Goal: Task Accomplishment & Management: Complete application form

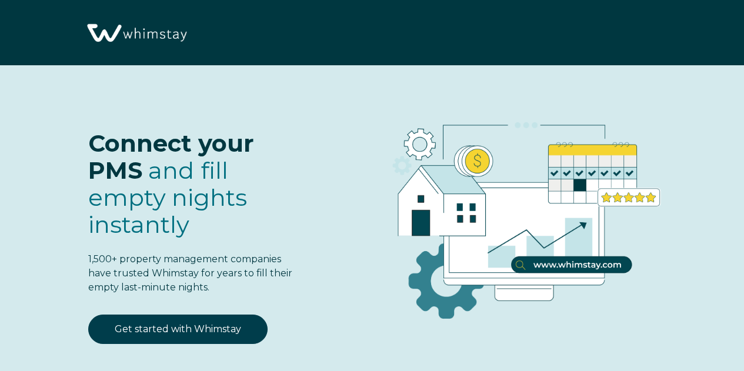
select select "US"
select select "Standard"
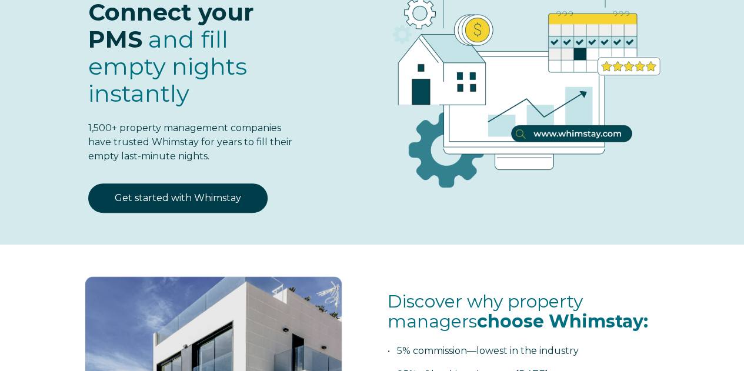
scroll to position [132, 0]
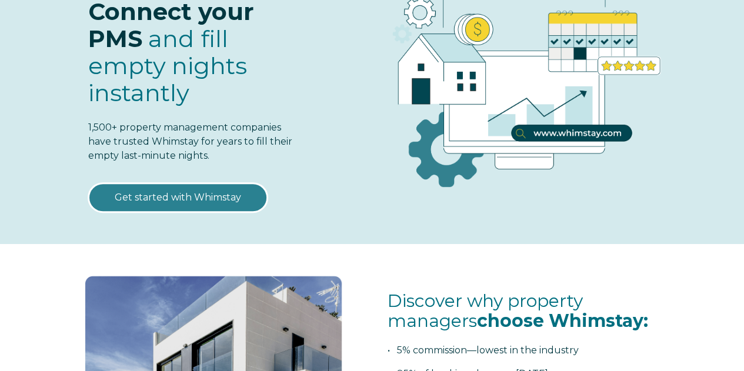
click at [231, 195] on link "Get started with Whimstay" at bounding box center [177, 197] width 179 height 29
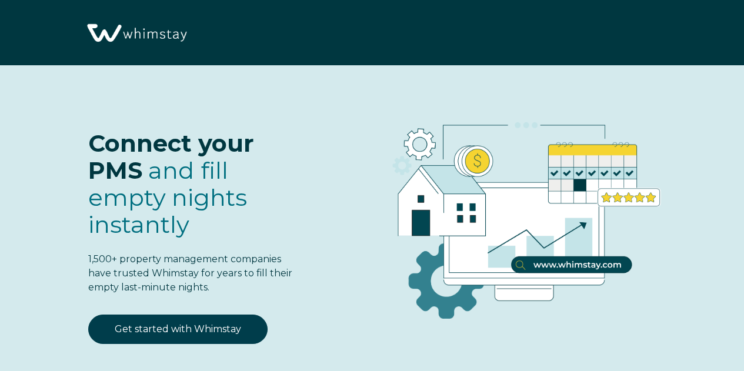
select select "US"
select select "Standard"
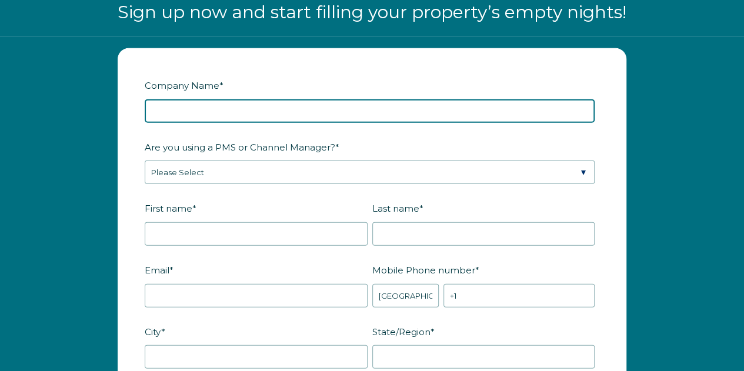
click at [318, 111] on input "Company Name *" at bounding box center [370, 111] width 450 height 24
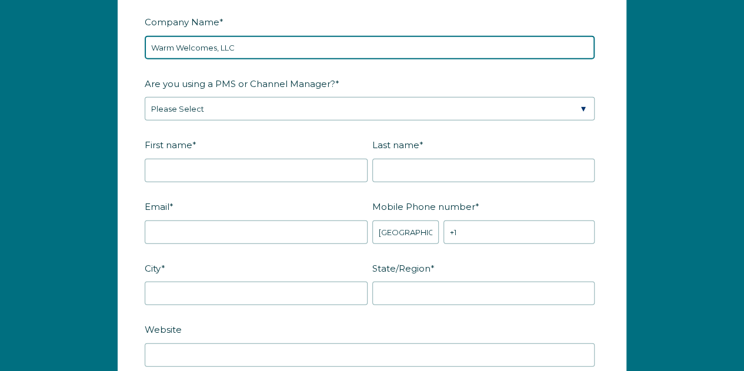
scroll to position [1410, 0]
type input "Warm Welcomes, LLC"
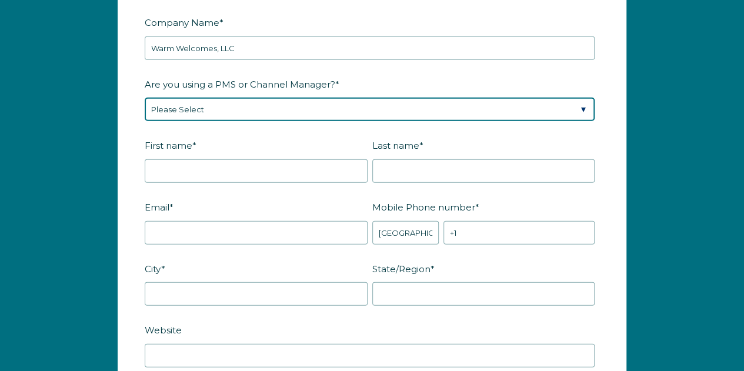
click at [320, 108] on select "Please Select Barefoot BookingPal Boost Brightside CiiRUS Escapia Guesty Hostaw…" at bounding box center [370, 110] width 450 height 24
select select "Guesty"
click at [145, 98] on select "Please Select Barefoot BookingPal Boost Brightside CiiRUS Escapia Guesty Hostaw…" at bounding box center [370, 110] width 450 height 24
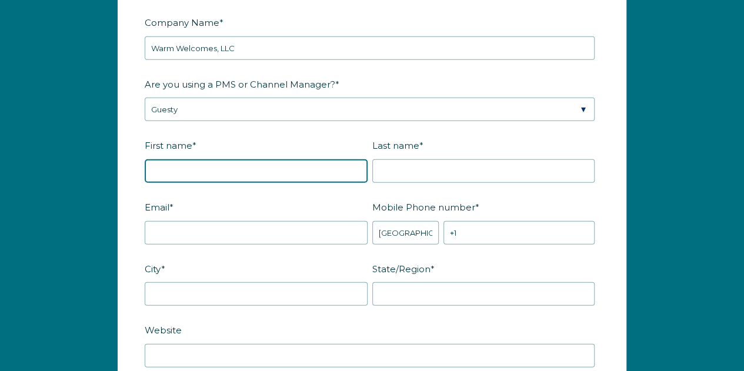
click at [278, 168] on input "First name *" at bounding box center [256, 171] width 223 height 24
type input "Ginger"
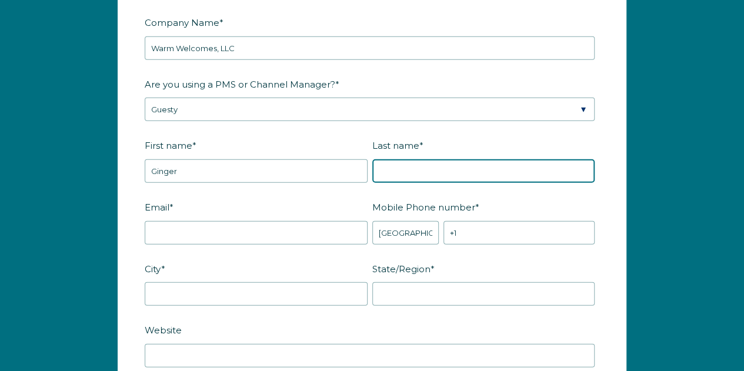
type input "Crosby"
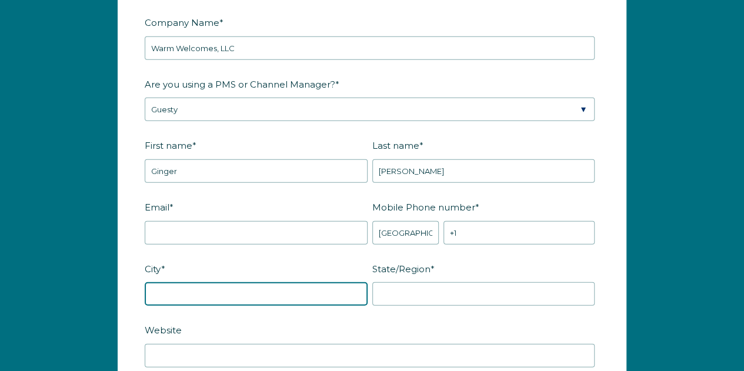
type input "Parsons"
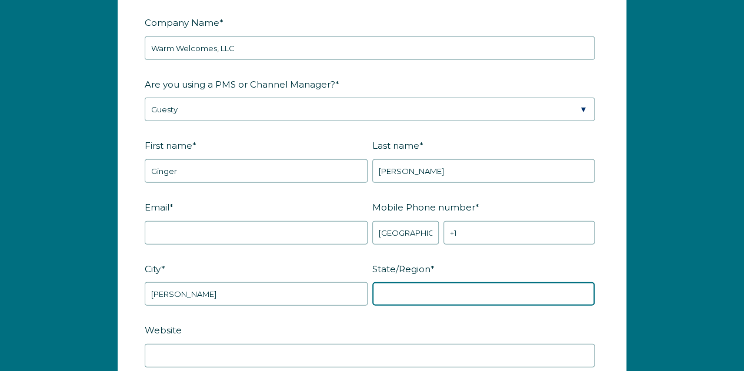
type input "TN"
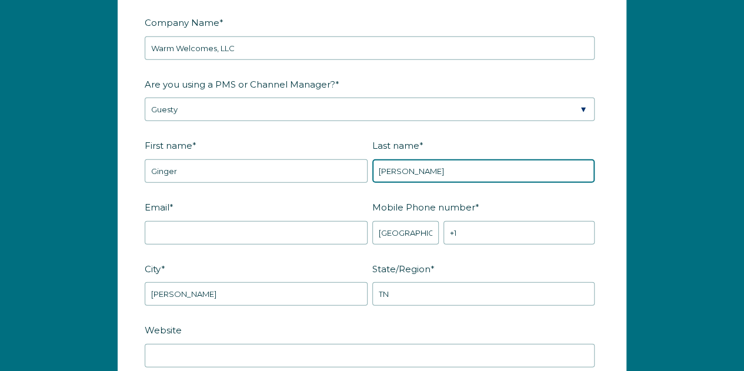
click at [419, 162] on input "Crosby" at bounding box center [483, 171] width 223 height 24
type input "C"
type input "[PERSON_NAME]"
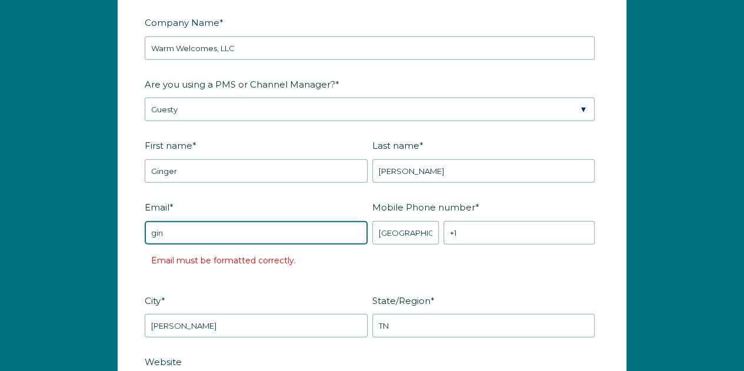
type input "[EMAIL_ADDRESS][DOMAIN_NAME]"
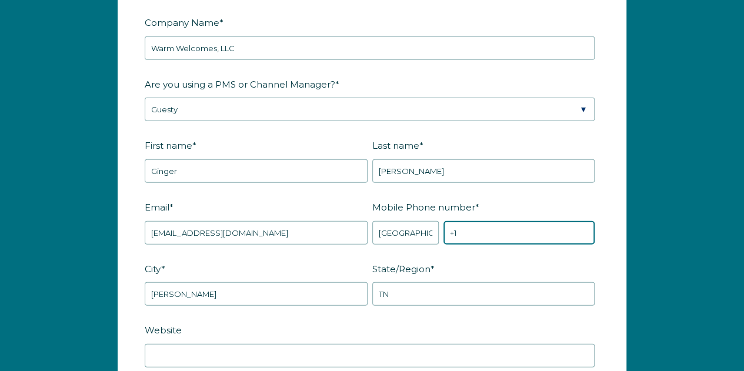
click at [509, 227] on input "+1" at bounding box center [518, 233] width 151 height 24
type input "[PHONE_NUMBER]"
click at [492, 253] on fieldset "Email * ginger@ihearthomes.net Mobile Phone number * * Afghanistan (‫افغانستان‬…" at bounding box center [372, 228] width 455 height 62
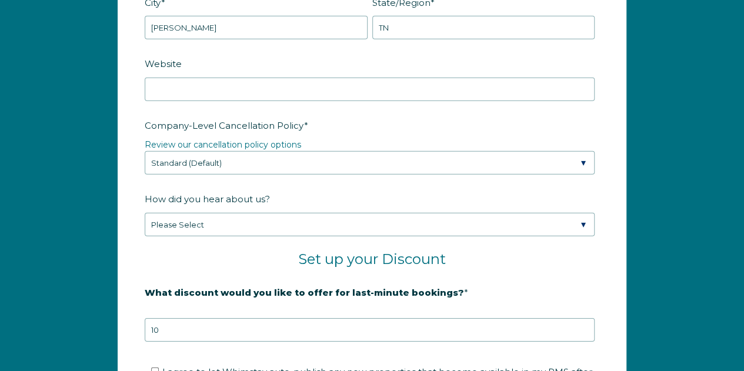
scroll to position [1677, 0]
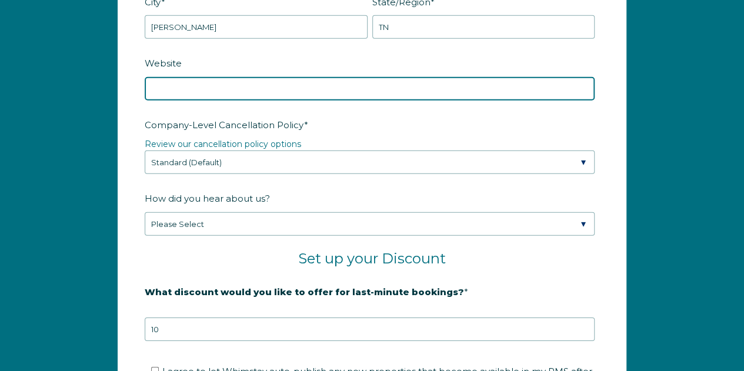
click at [419, 81] on input "Website" at bounding box center [370, 89] width 450 height 24
paste input "https://warmwelcomes.guestywebsites.com/"
type input "https://warmwelcomes.guestywebsites.com/"
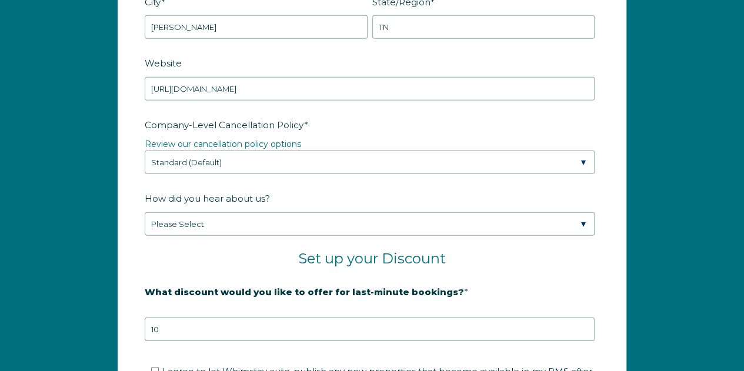
click at [394, 115] on label "Company-Level Cancellation Policy *" at bounding box center [372, 125] width 455 height 21
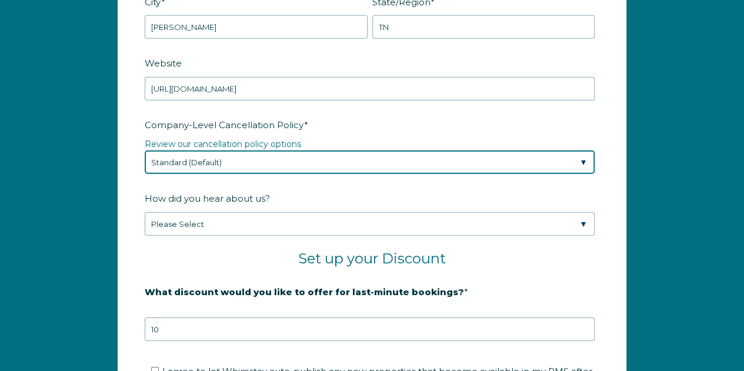
click at [394, 151] on select "Please Select Partial Standard (Default) Moderate Strict" at bounding box center [370, 163] width 450 height 24
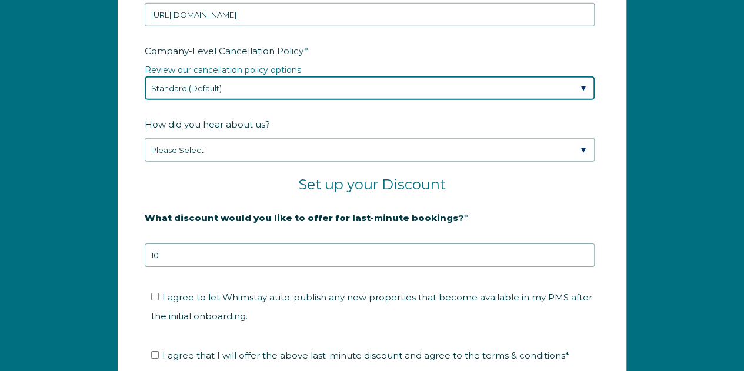
scroll to position [1767, 0]
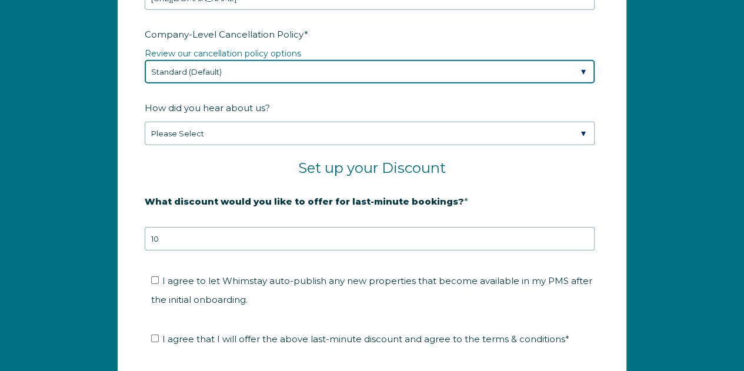
click at [491, 65] on select "Please Select Partial Standard (Default) Moderate Strict" at bounding box center [370, 72] width 450 height 24
select select "Moderate"
click at [145, 60] on select "Please Select Partial Standard (Default) Moderate Strict" at bounding box center [370, 72] width 450 height 24
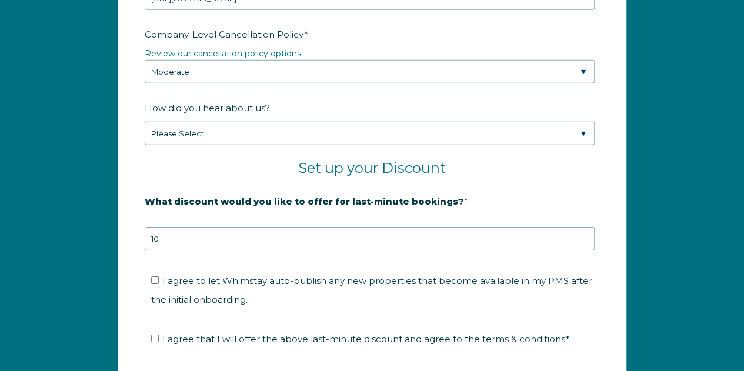
click at [473, 98] on label "How did you hear about us?" at bounding box center [372, 108] width 455 height 21
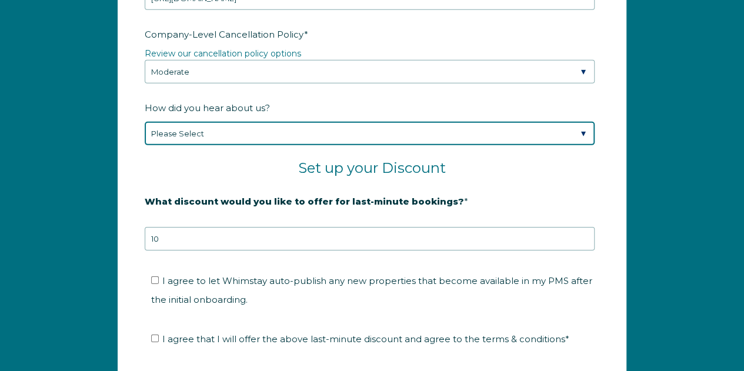
click at [473, 122] on select "Please Select Found Whimstay through a Google search Spoke to a Whimstay salesp…" at bounding box center [370, 134] width 450 height 24
click at [469, 123] on select "Please Select Found Whimstay through a Google search Spoke to a Whimstay salesp…" at bounding box center [370, 134] width 450 height 24
select select "Podcast"
click at [145, 122] on select "Please Select Found Whimstay through a Google search Spoke to a Whimstay salesp…" at bounding box center [370, 134] width 450 height 24
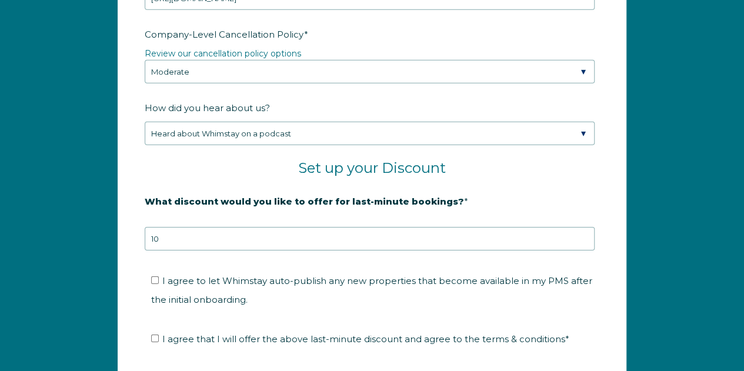
click at [545, 164] on h2 "Set up your Discount" at bounding box center [372, 168] width 455 height 18
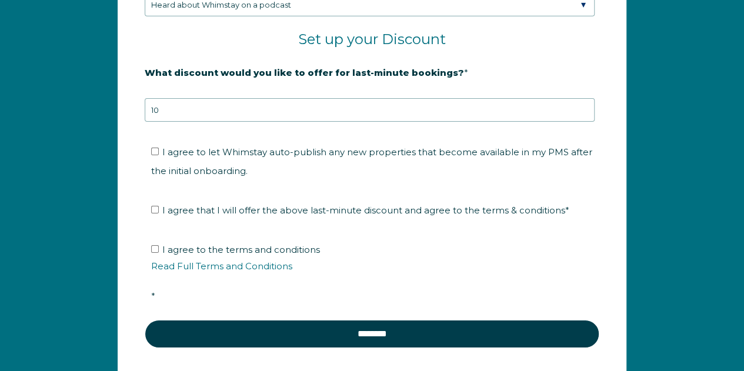
scroll to position [1895, 0]
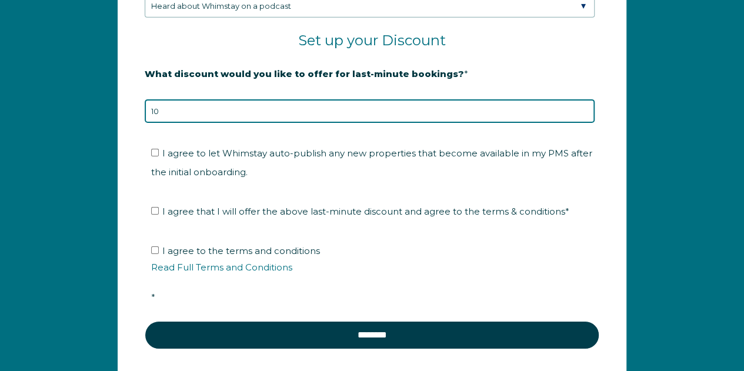
click at [539, 99] on input "10" at bounding box center [370, 111] width 450 height 24
click at [582, 102] on input "11" at bounding box center [370, 111] width 450 height 24
click at [582, 109] on input "10" at bounding box center [370, 111] width 450 height 24
click at [582, 109] on input "9" at bounding box center [370, 111] width 450 height 24
click at [582, 109] on input "8" at bounding box center [370, 111] width 450 height 24
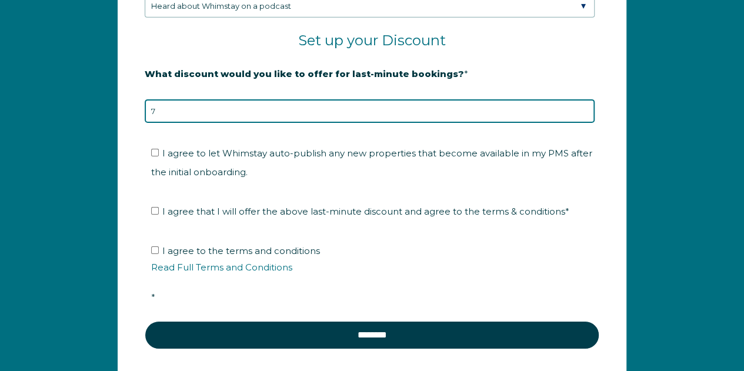
click at [582, 109] on input "7" at bounding box center [370, 111] width 450 height 24
click at [582, 109] on input "6" at bounding box center [370, 111] width 450 height 24
click at [582, 109] on input "5" at bounding box center [370, 111] width 450 height 24
click at [582, 109] on input "4" at bounding box center [370, 111] width 450 height 24
click at [582, 109] on input "3" at bounding box center [370, 111] width 450 height 24
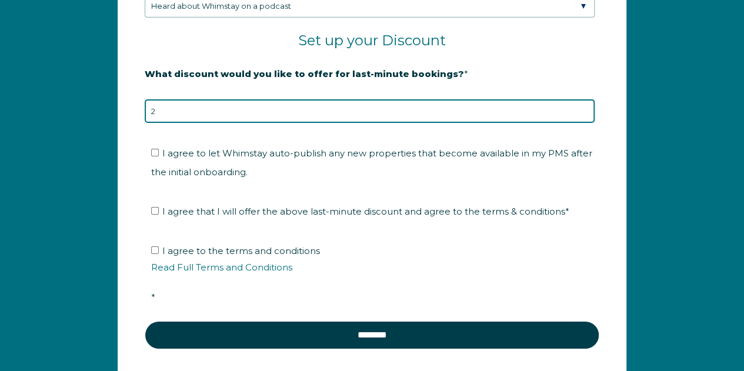
click at [582, 109] on input "2" at bounding box center [370, 111] width 450 height 24
click at [582, 109] on input "1" at bounding box center [370, 111] width 450 height 24
click at [582, 109] on input "0" at bounding box center [370, 111] width 450 height 24
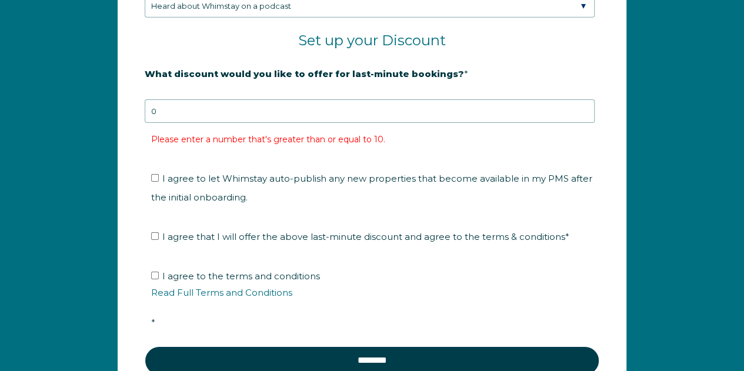
click at [591, 130] on li "Please enter a number that's greater than or equal to 10." at bounding box center [378, 139] width 455 height 19
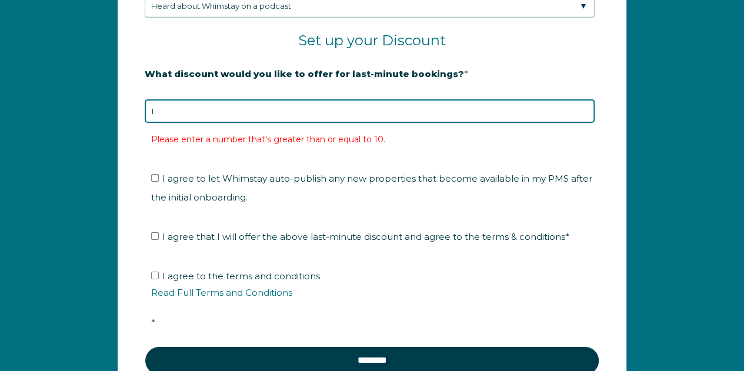
click at [583, 103] on input "1" at bounding box center [370, 111] width 450 height 24
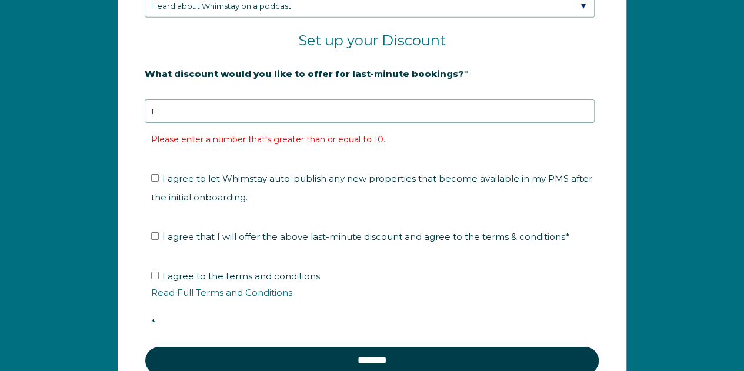
click at [588, 120] on div "What discount would you like to offer for last-minute bookings? * 20% is recomm…" at bounding box center [372, 106] width 455 height 85
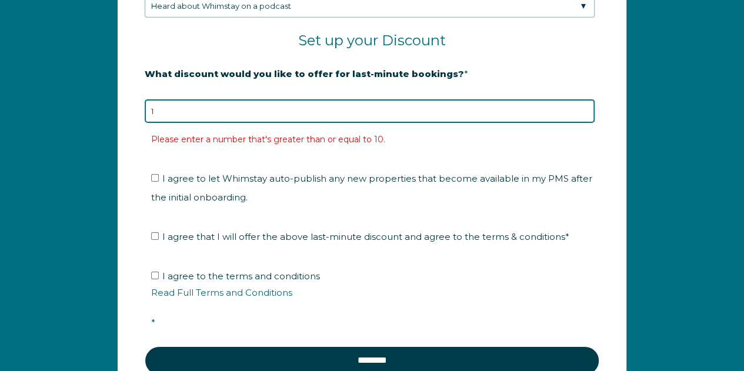
click at [567, 108] on input "1" at bounding box center [370, 111] width 450 height 24
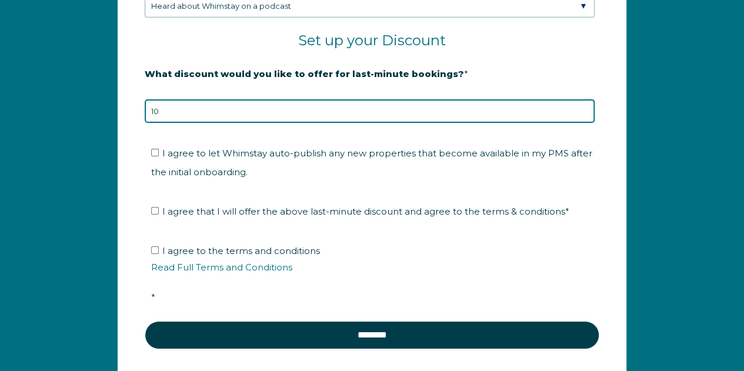
type input "10"
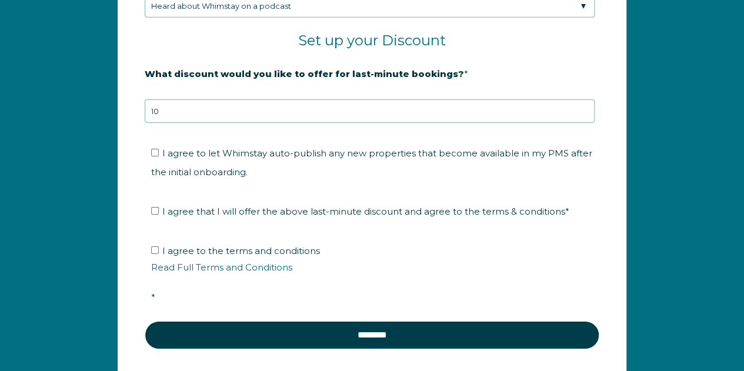
click at [550, 128] on fieldset "What discount would you like to offer for last-minute bookings? * 20% is recomm…" at bounding box center [372, 101] width 455 height 74
click at [153, 149] on input "I agree to let Whimstay auto-publish any new properties that become available i…" at bounding box center [155, 153] width 8 height 8
checkbox input "true"
click at [154, 207] on input "I agree that I will offer the above last-minute discount and agree to the terms…" at bounding box center [155, 211] width 8 height 8
checkbox input "true"
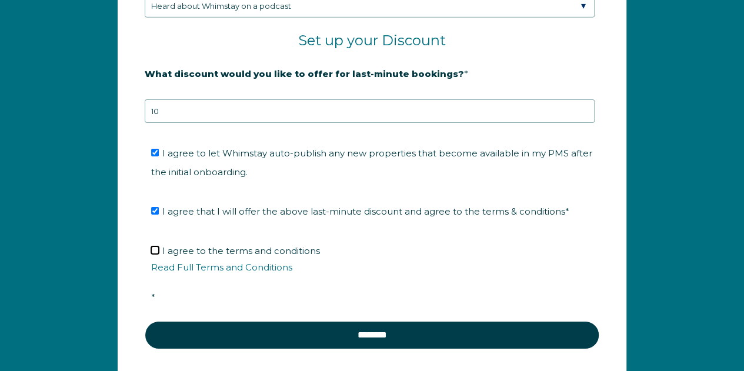
click at [154, 246] on input "I agree to the terms and conditions Read Full Terms and Conditions *" at bounding box center [155, 250] width 8 height 8
checkbox input "true"
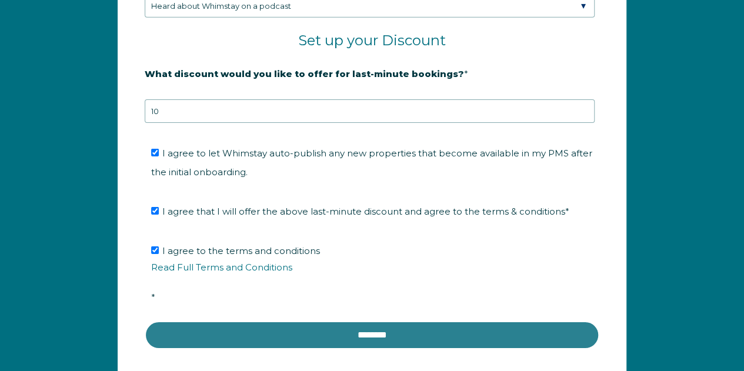
click at [202, 325] on input "********" at bounding box center [372, 335] width 455 height 28
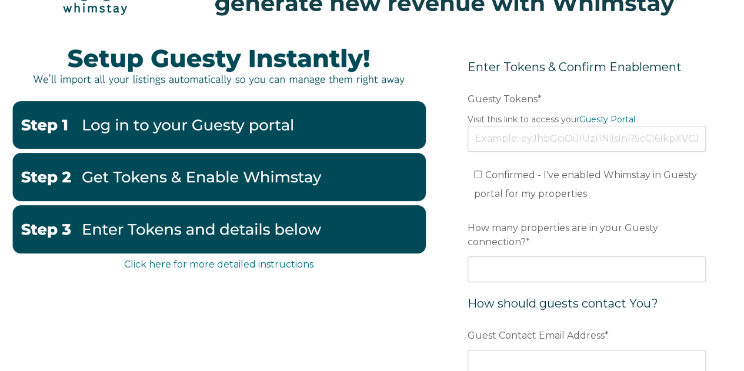
scroll to position [165, 0]
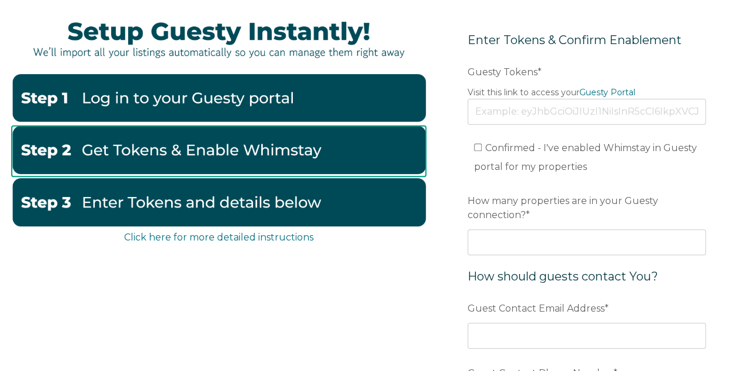
click at [225, 145] on img at bounding box center [219, 150] width 414 height 48
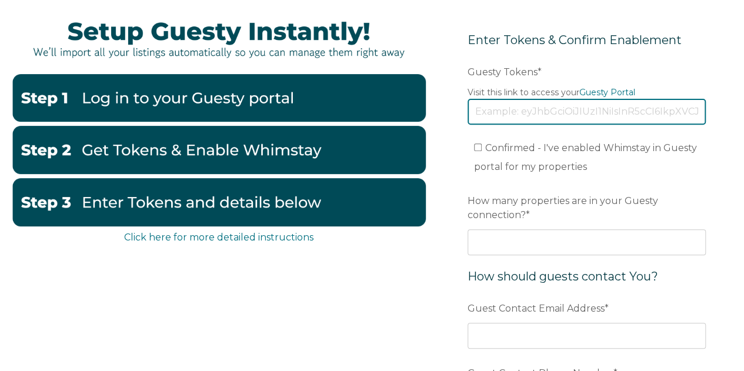
click at [492, 106] on input "Guesty Tokens *" at bounding box center [587, 112] width 238 height 26
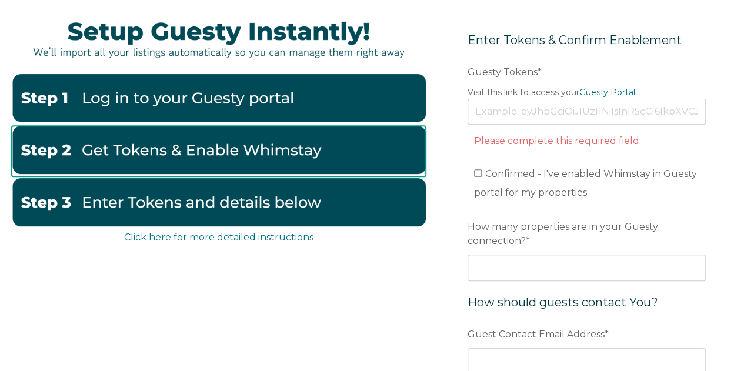
click at [300, 153] on img at bounding box center [219, 150] width 414 height 48
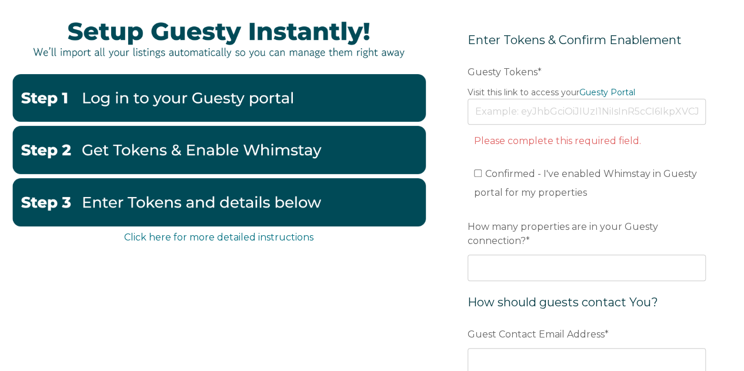
click at [269, 207] on img at bounding box center [219, 202] width 414 height 48
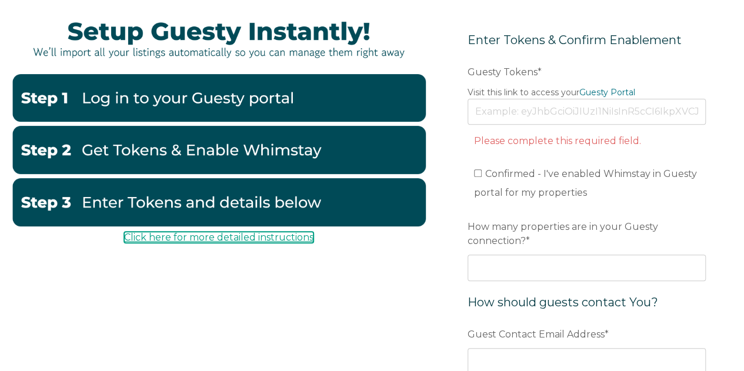
click at [270, 236] on link "Click here for more detailed instructions" at bounding box center [218, 237] width 189 height 11
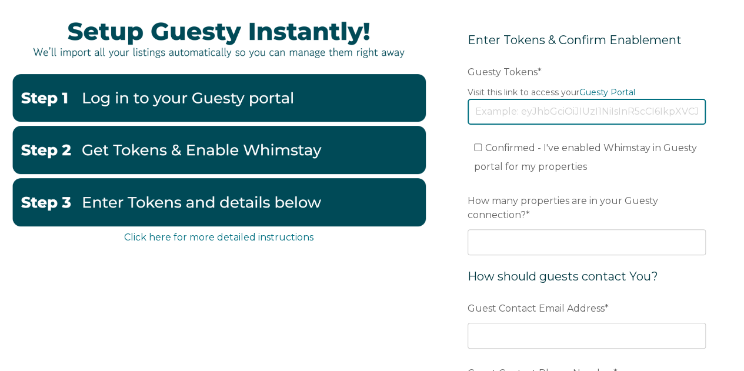
click at [499, 109] on input "Guesty Tokens *" at bounding box center [587, 112] width 238 height 26
paste input "eyJhbGciOiJIUzI1NiIsInR5cCI6IkpXVCJ9.eyJ0b2tlbklkIjoiNjhkOWJlZDRhMjAyNzQxNGZlZG…"
type input "eyJhbGciOiJIUzI1NiIsInR5cCI6IkpXVCJ9.eyJ0b2tlbklkIjoiNjhkOWJlZDRhMjAyNzQxNGZlZG…"
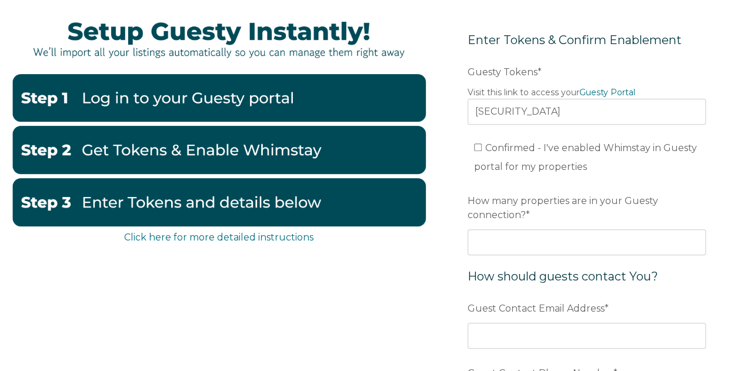
scroll to position [0, 0]
click at [461, 132] on form "Enter Tokens & Confirm Enablement Preferred language Email Guesty Tokens * Visi…" at bounding box center [586, 254] width 291 height 496
click at [479, 147] on input "Confirmed - I've enabled Whimstay in Guesty portal for my properties" at bounding box center [478, 148] width 8 height 8
checkbox input "true"
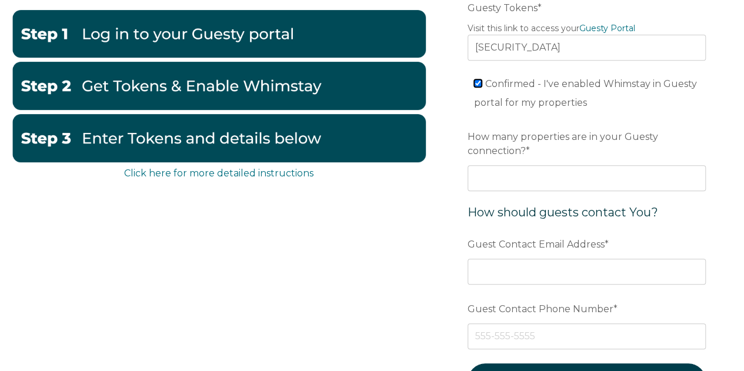
scroll to position [229, 0]
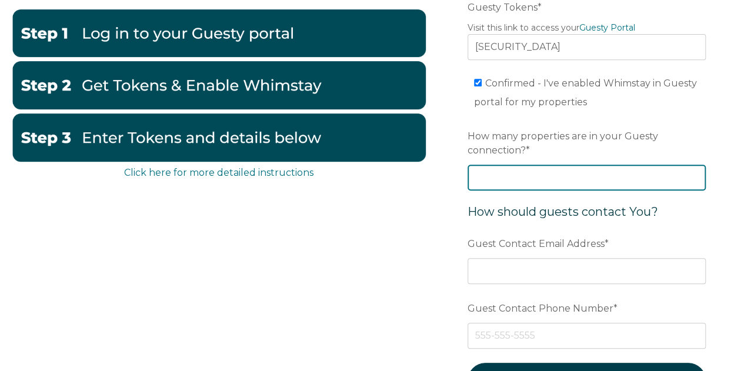
click at [492, 175] on input "How many properties are in your Guesty connection? *" at bounding box center [587, 178] width 238 height 26
type input "1"
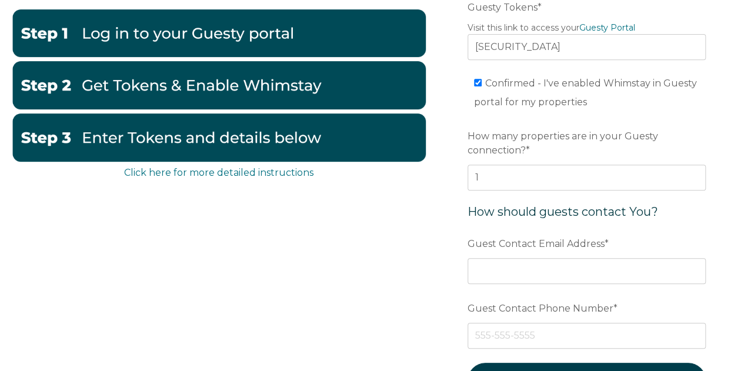
click at [458, 208] on form "Enter Tokens & Confirm Enablement Preferred language Email Guesty Tokens * Visi…" at bounding box center [586, 190] width 291 height 496
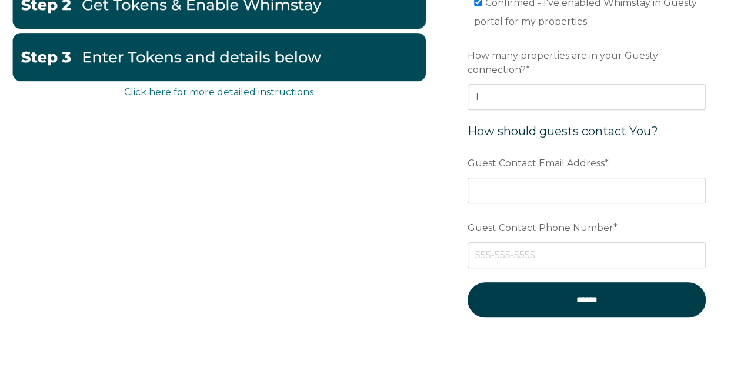
scroll to position [333, 0]
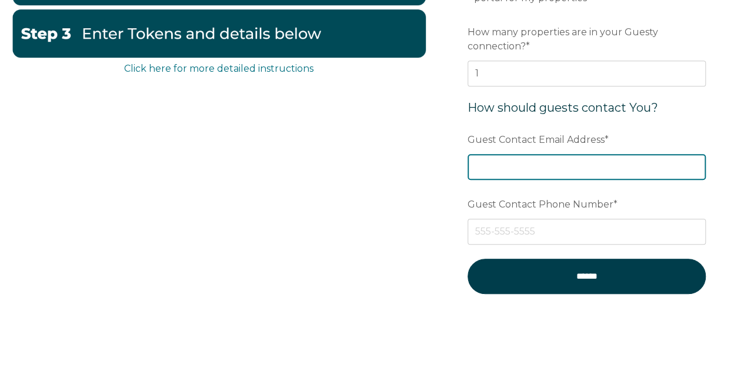
click at [493, 166] on input "Guest Contact Email Address *" at bounding box center [587, 167] width 238 height 26
type input "[EMAIL_ADDRESS][DOMAIN_NAME]"
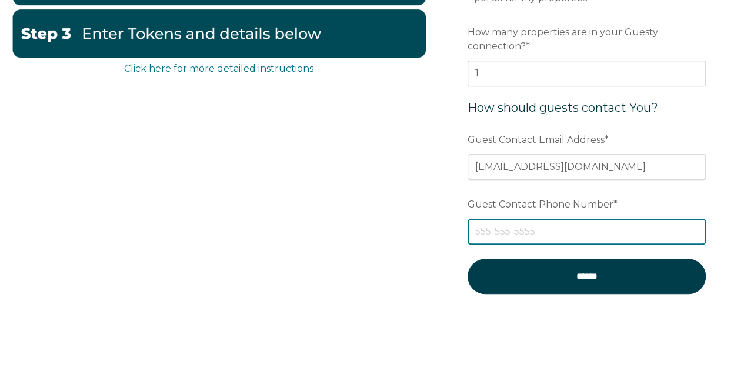
click at [513, 232] on input "Guest Contact Phone Number *" at bounding box center [587, 232] width 238 height 26
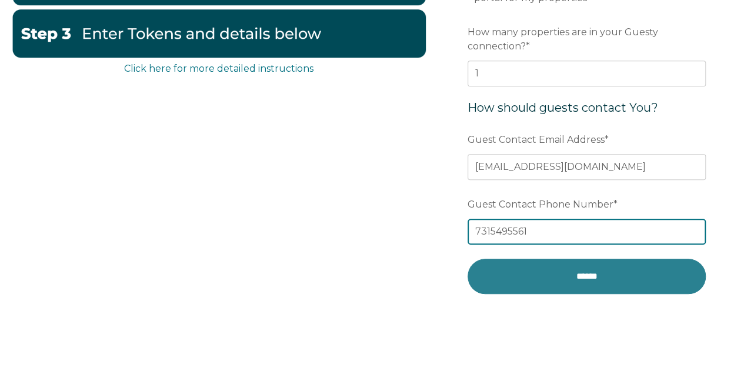
type input "7315495561"
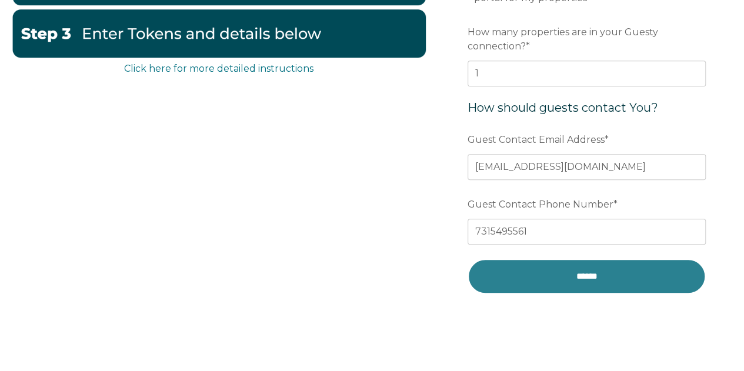
click at [518, 266] on input "******" at bounding box center [587, 276] width 238 height 35
click at [518, 272] on input "******" at bounding box center [587, 276] width 238 height 35
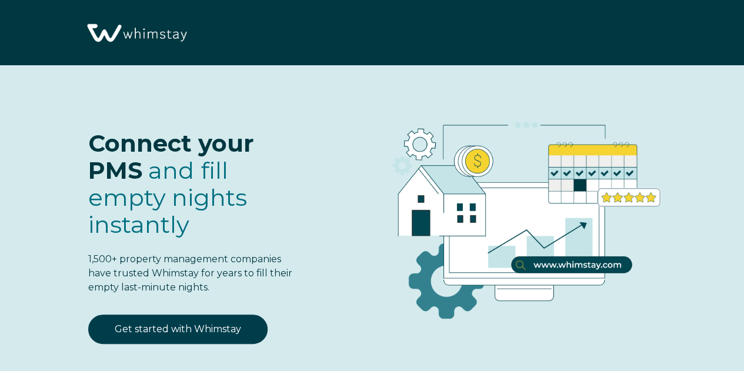
select select "US"
select select "Standard"
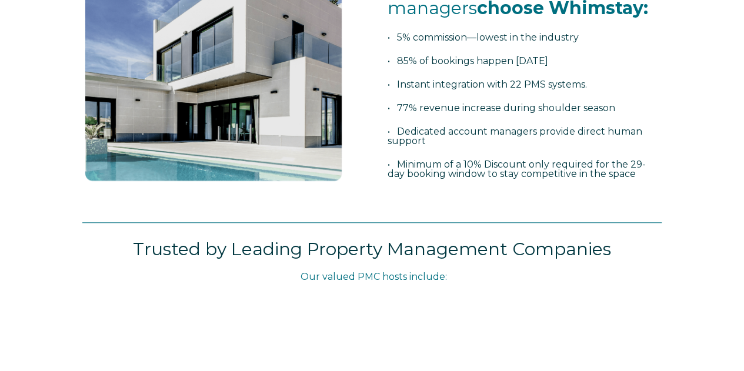
scroll to position [204, 0]
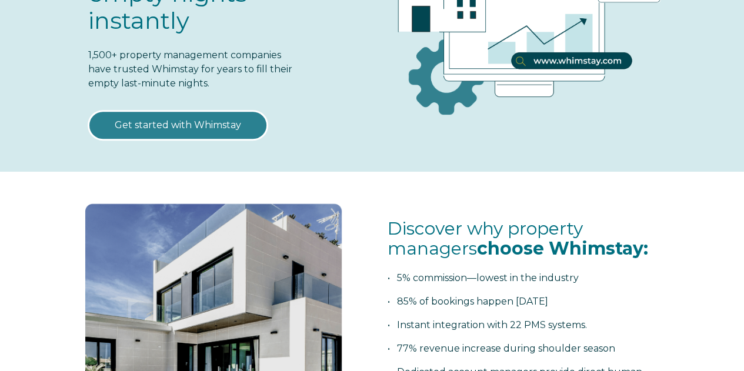
click at [234, 119] on link "Get started with Whimstay" at bounding box center [177, 125] width 179 height 29
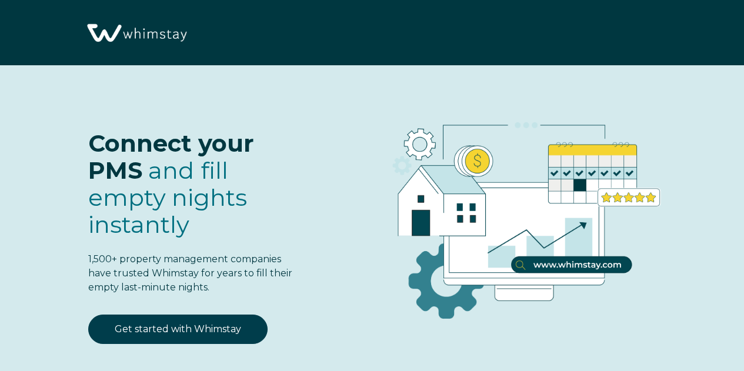
select select "US"
select select "Standard"
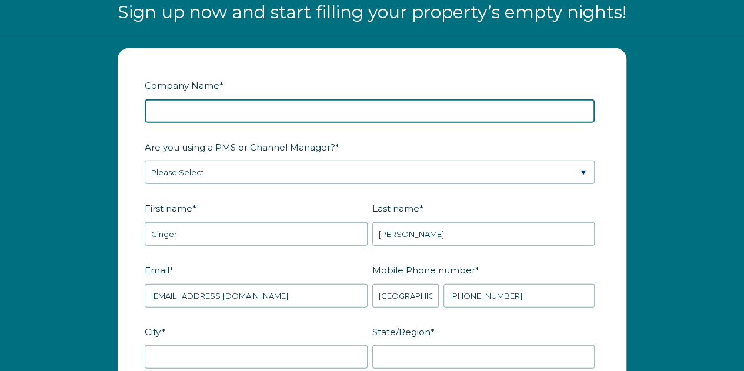
drag, startPoint x: 0, startPoint y: 0, endPoint x: 234, endPoint y: 119, distance: 262.8
click at [234, 119] on input "Company Name *" at bounding box center [370, 111] width 450 height 24
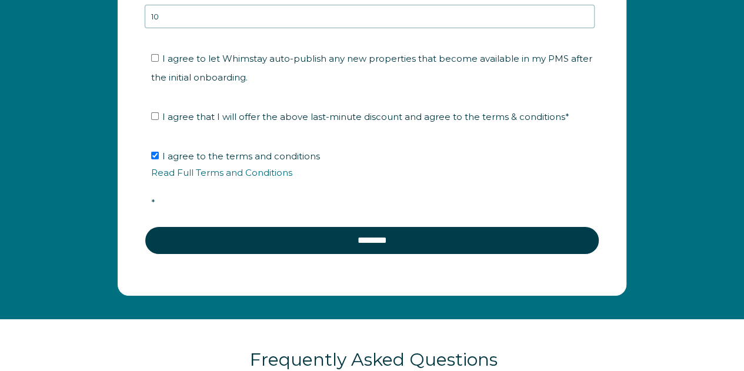
scroll to position [1992, 0]
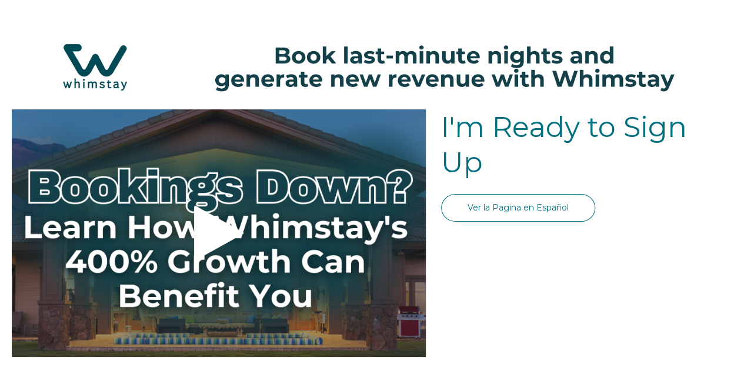
select select "US"
select select "Standard"
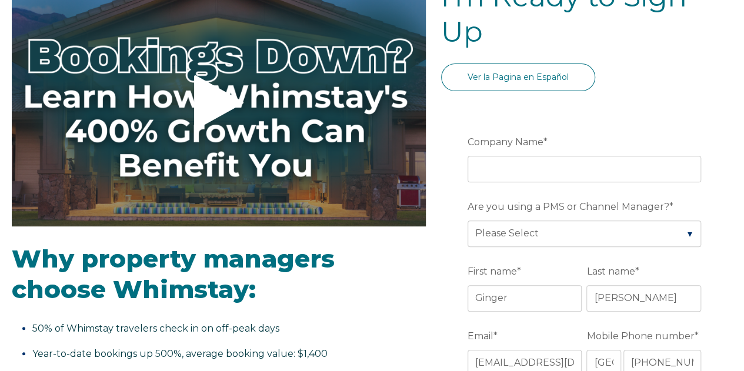
scroll to position [131, 0]
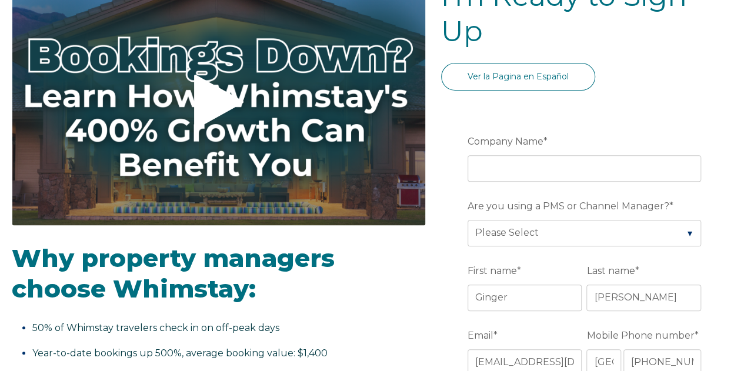
click at [214, 98] on icon at bounding box center [218, 102] width 49 height 55
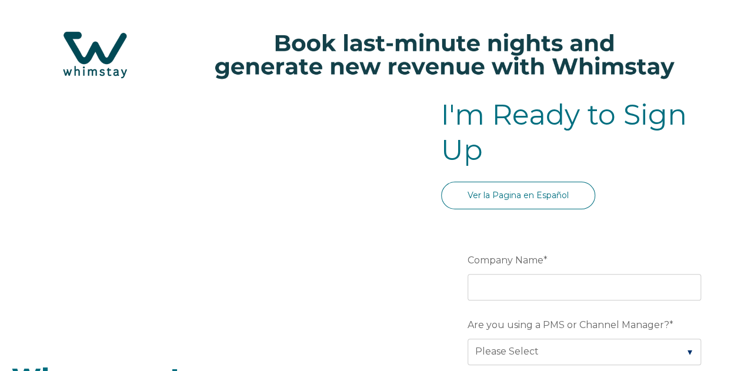
scroll to position [0, 0]
